Goal: Task Accomplishment & Management: Manage account settings

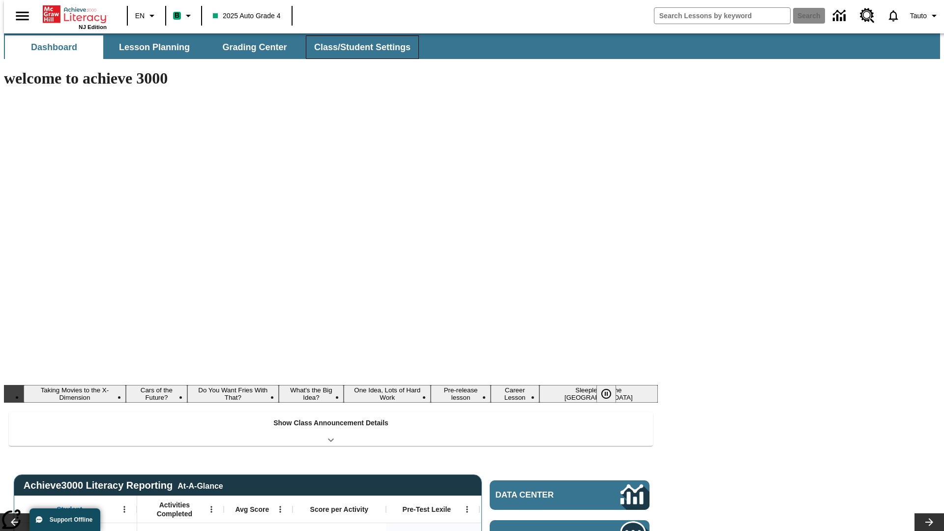
click at [357, 47] on button "Class/Student Settings" at bounding box center [362, 47] width 113 height 24
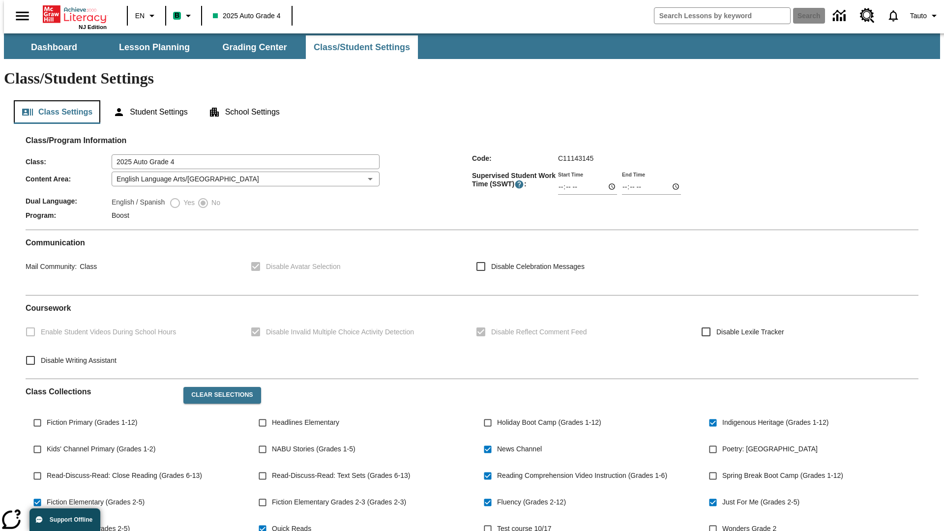
click at [53, 100] on button "Class Settings" at bounding box center [57, 112] width 87 height 24
type input "02:34"
type input "03:34"
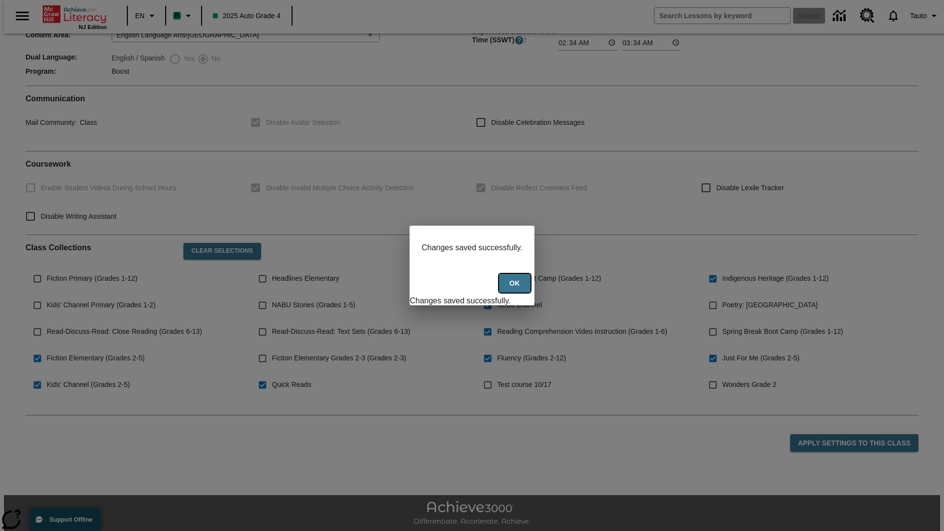
click at [516, 289] on button "Ok" at bounding box center [514, 283] width 31 height 19
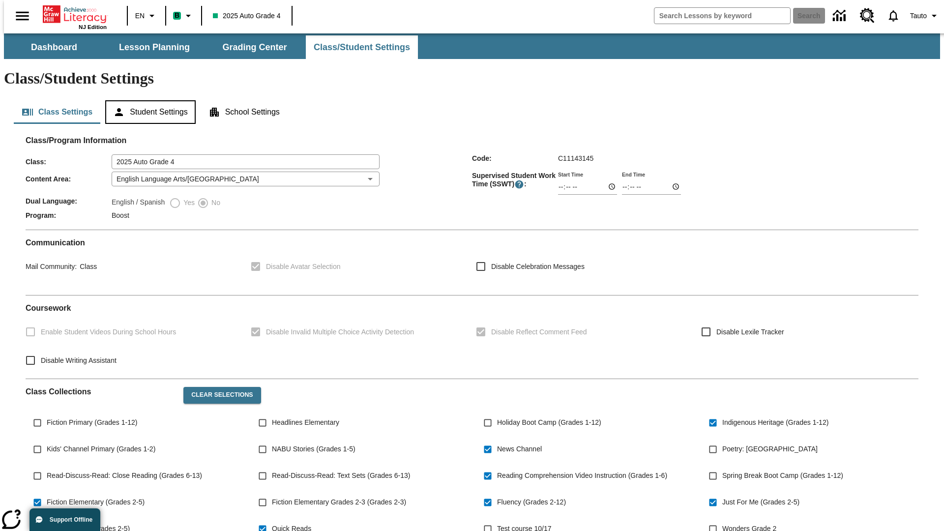
click at [148, 100] on button "Student Settings" at bounding box center [150, 112] width 90 height 24
